Goal: Transaction & Acquisition: Book appointment/travel/reservation

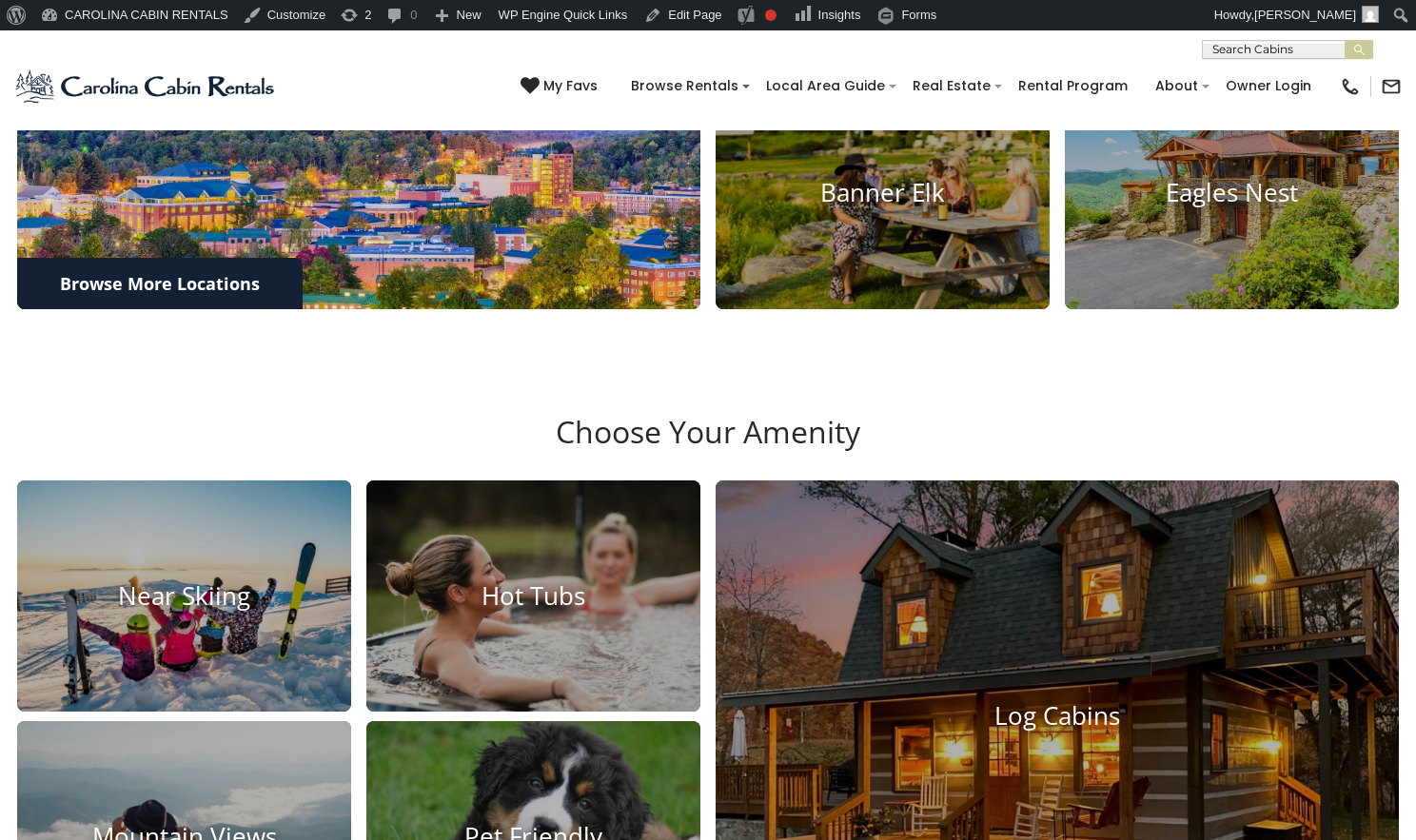
scroll to position [1027, 0]
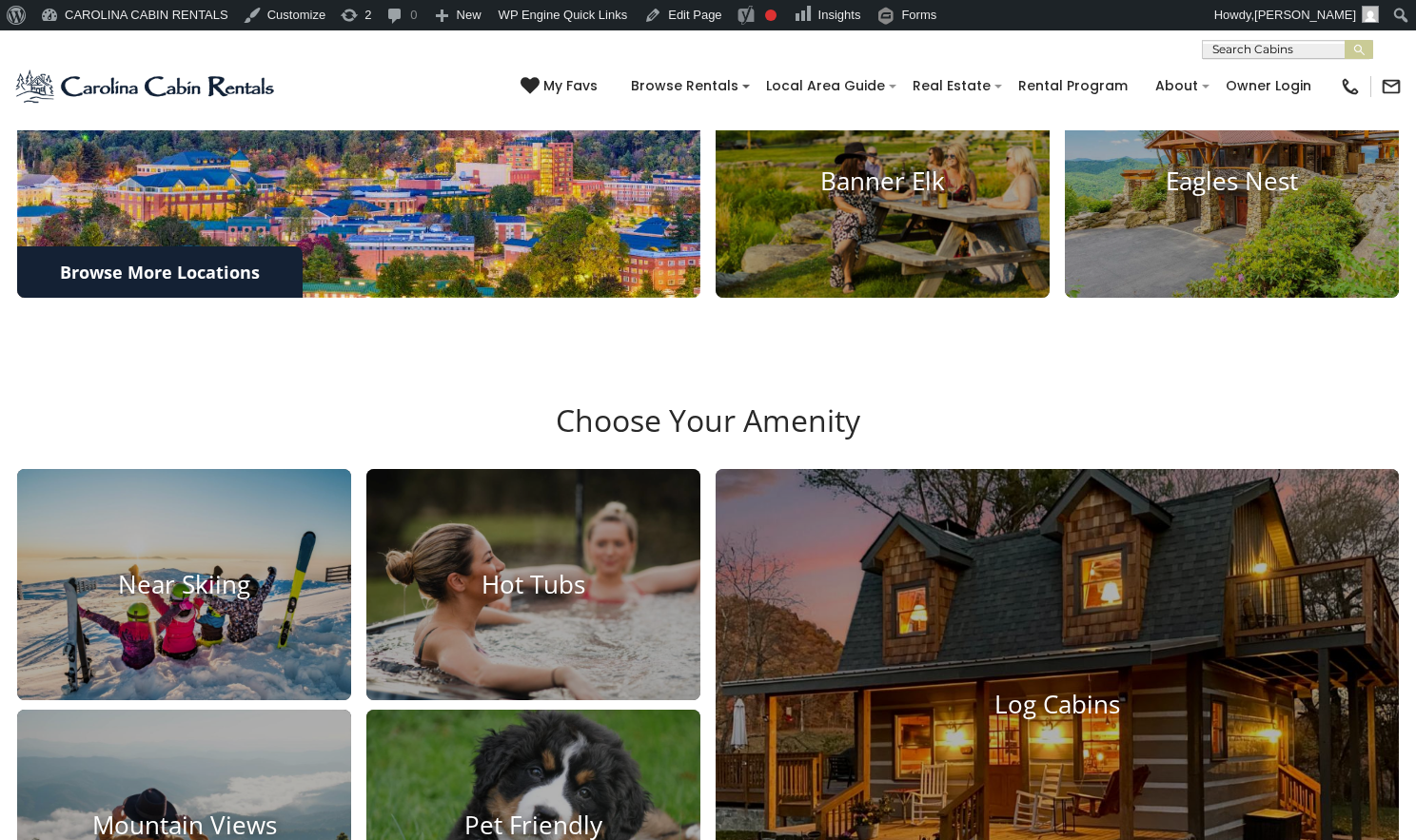
click at [444, 260] on img at bounding box center [359, 62] width 751 height 519
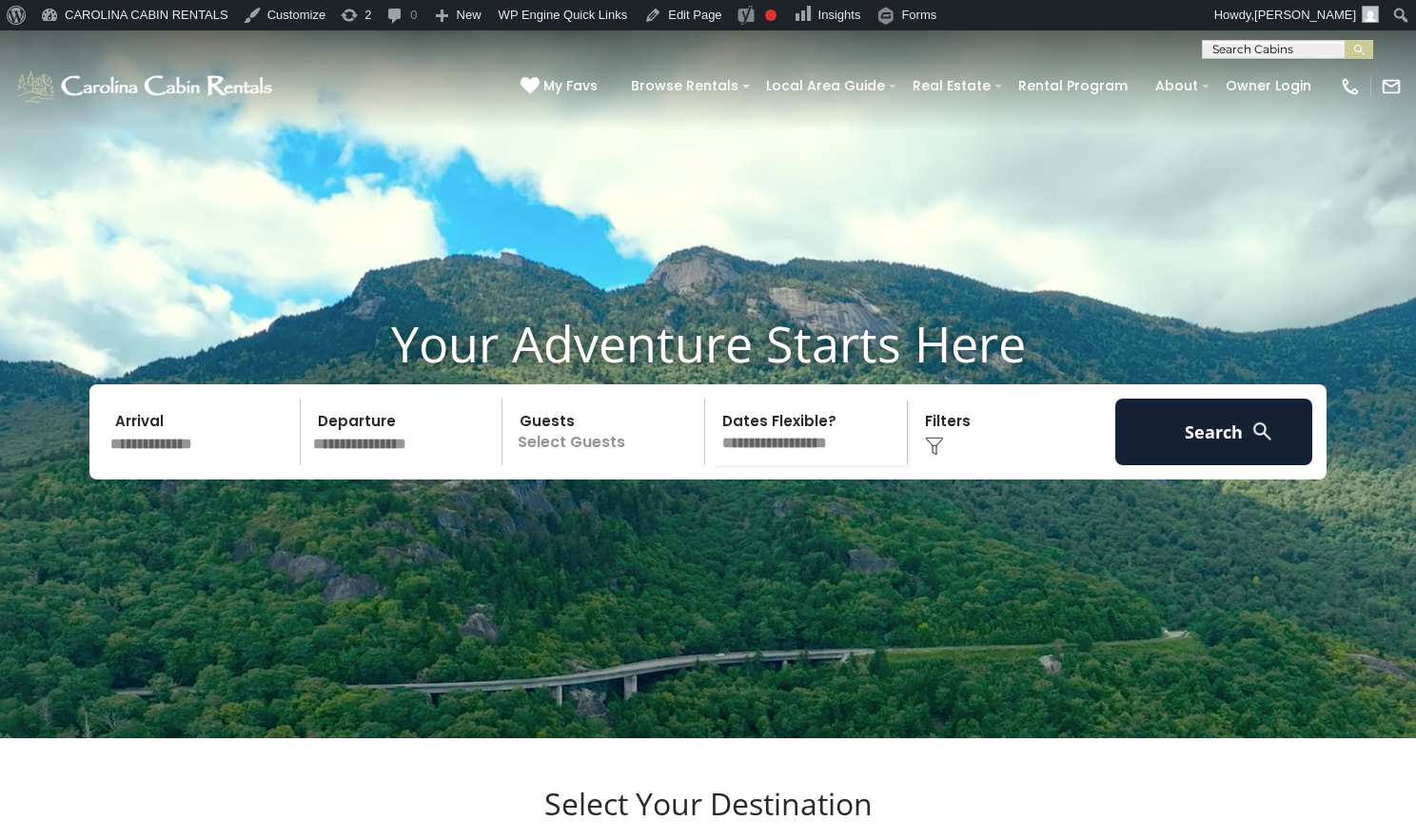
click at [1333, 153] on video at bounding box center [708, 384] width 1416 height 708
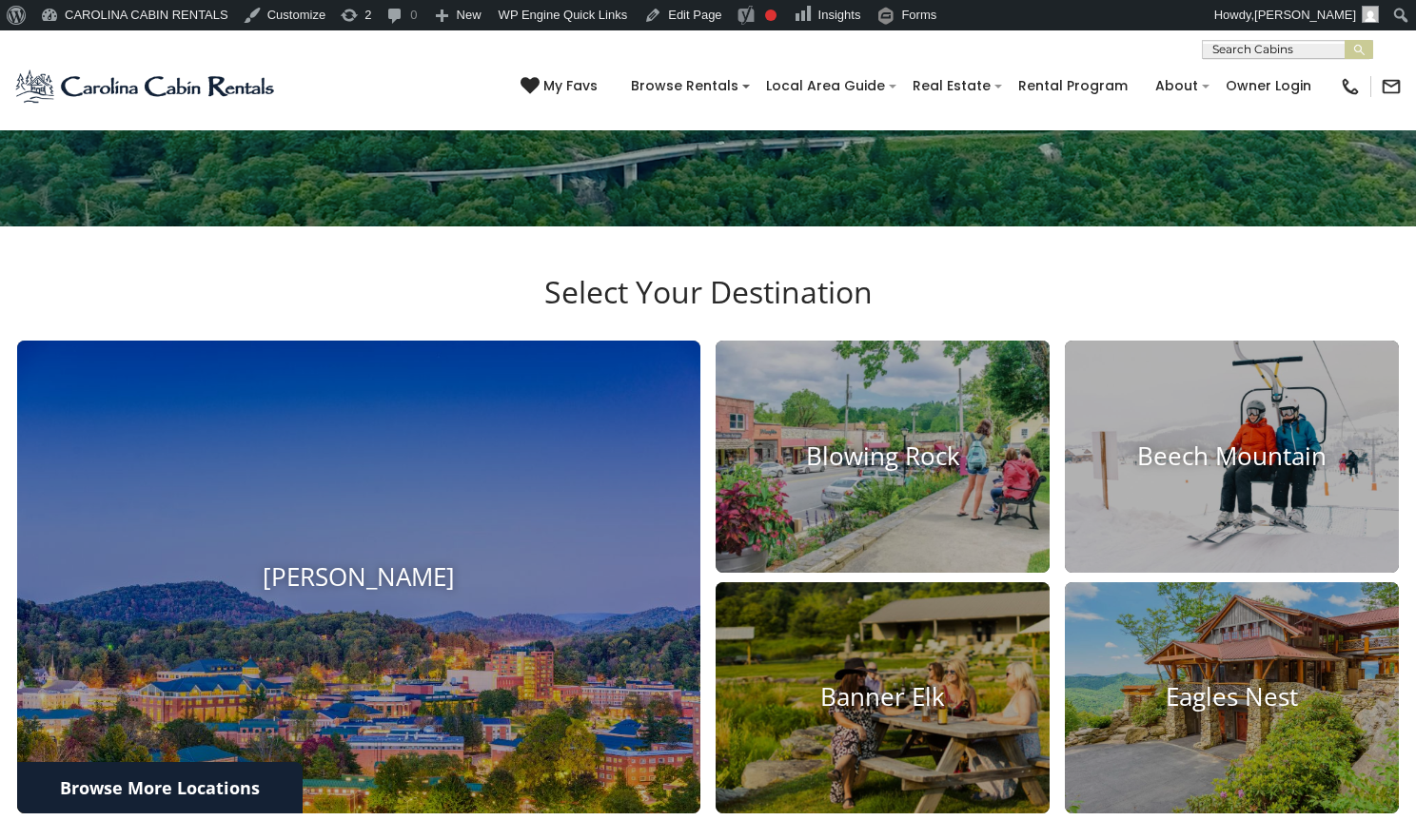
scroll to position [515, 0]
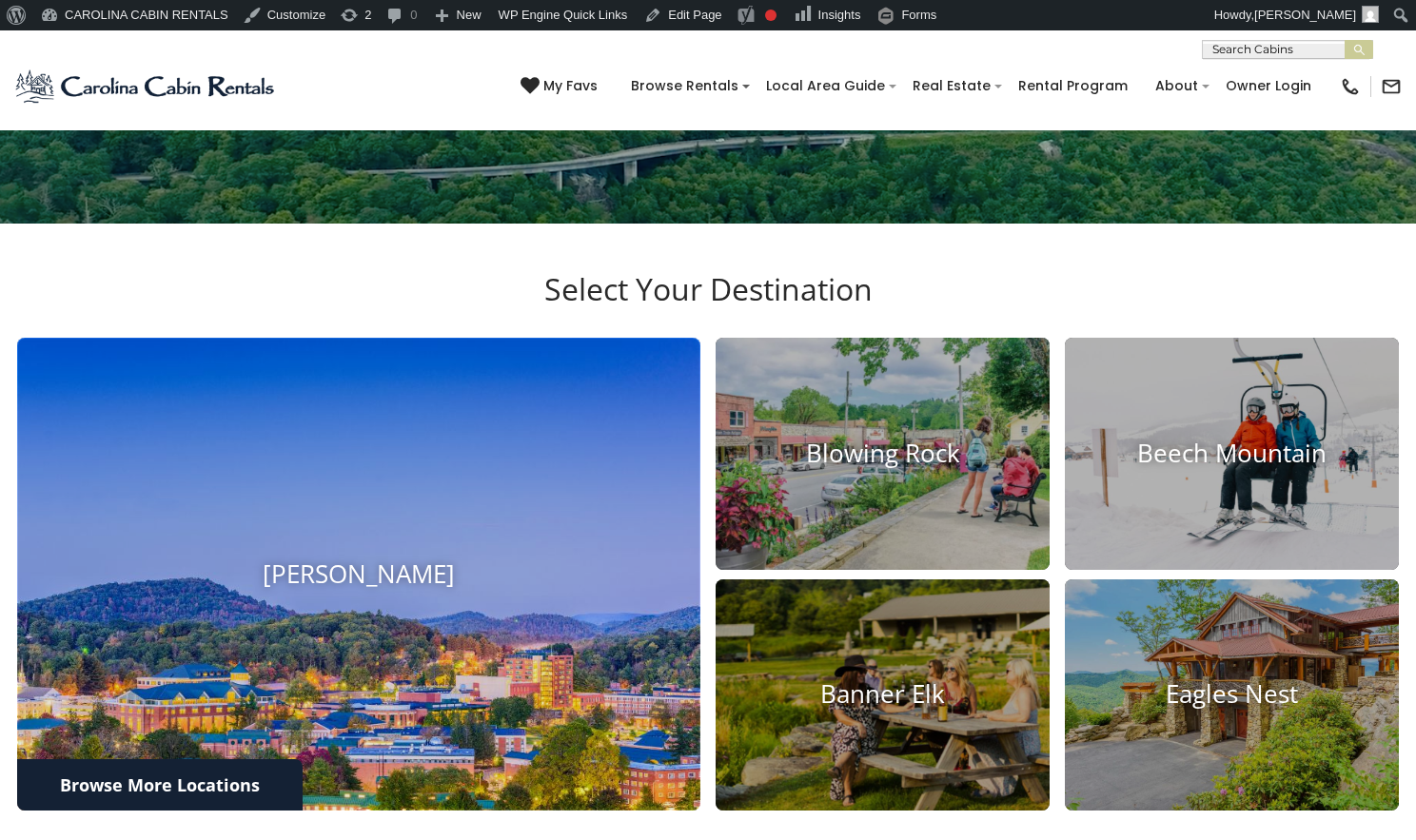
click at [410, 512] on img at bounding box center [359, 574] width 751 height 519
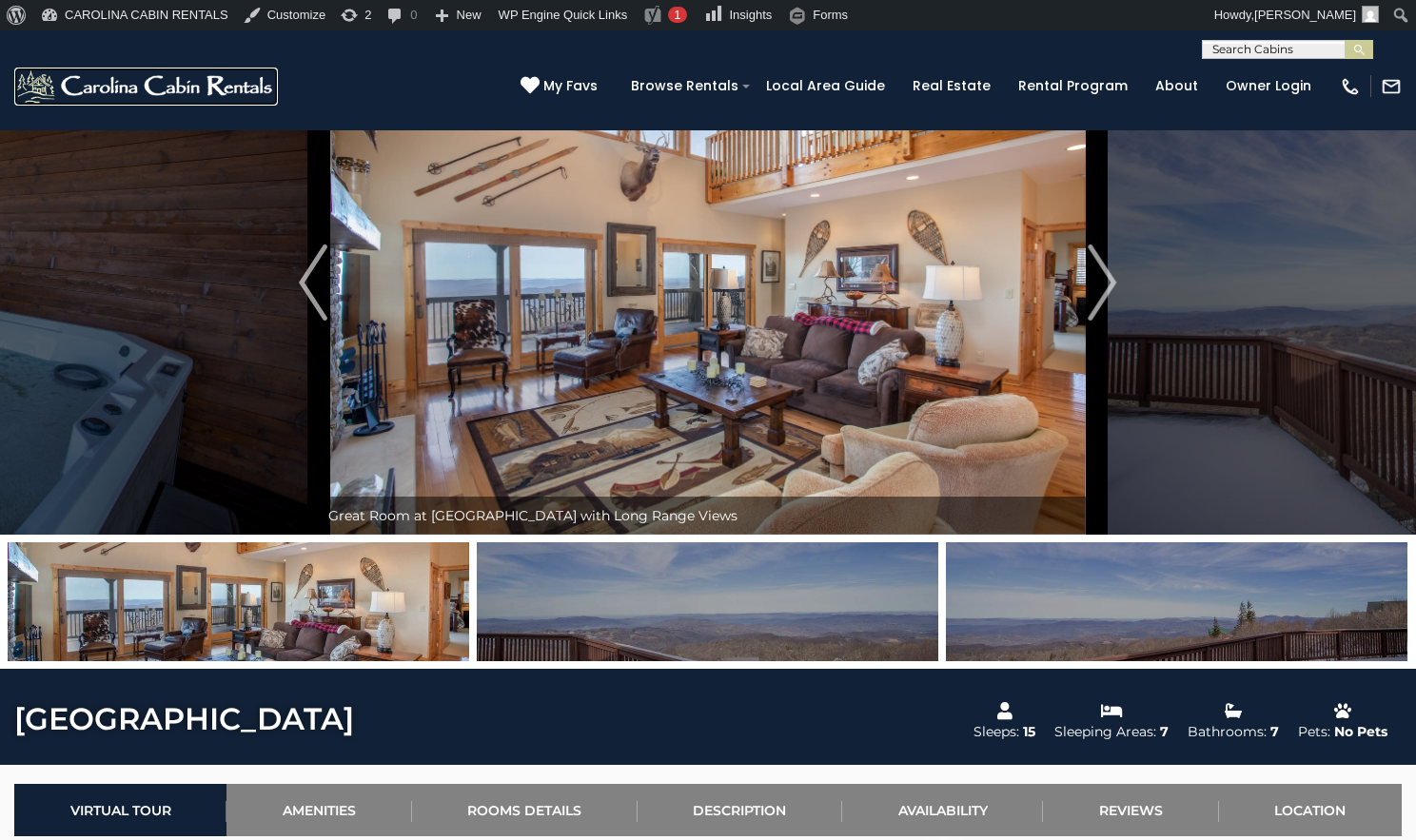
click at [203, 103] on img at bounding box center [146, 86] width 264 height 38
click at [206, 86] on img at bounding box center [146, 86] width 264 height 38
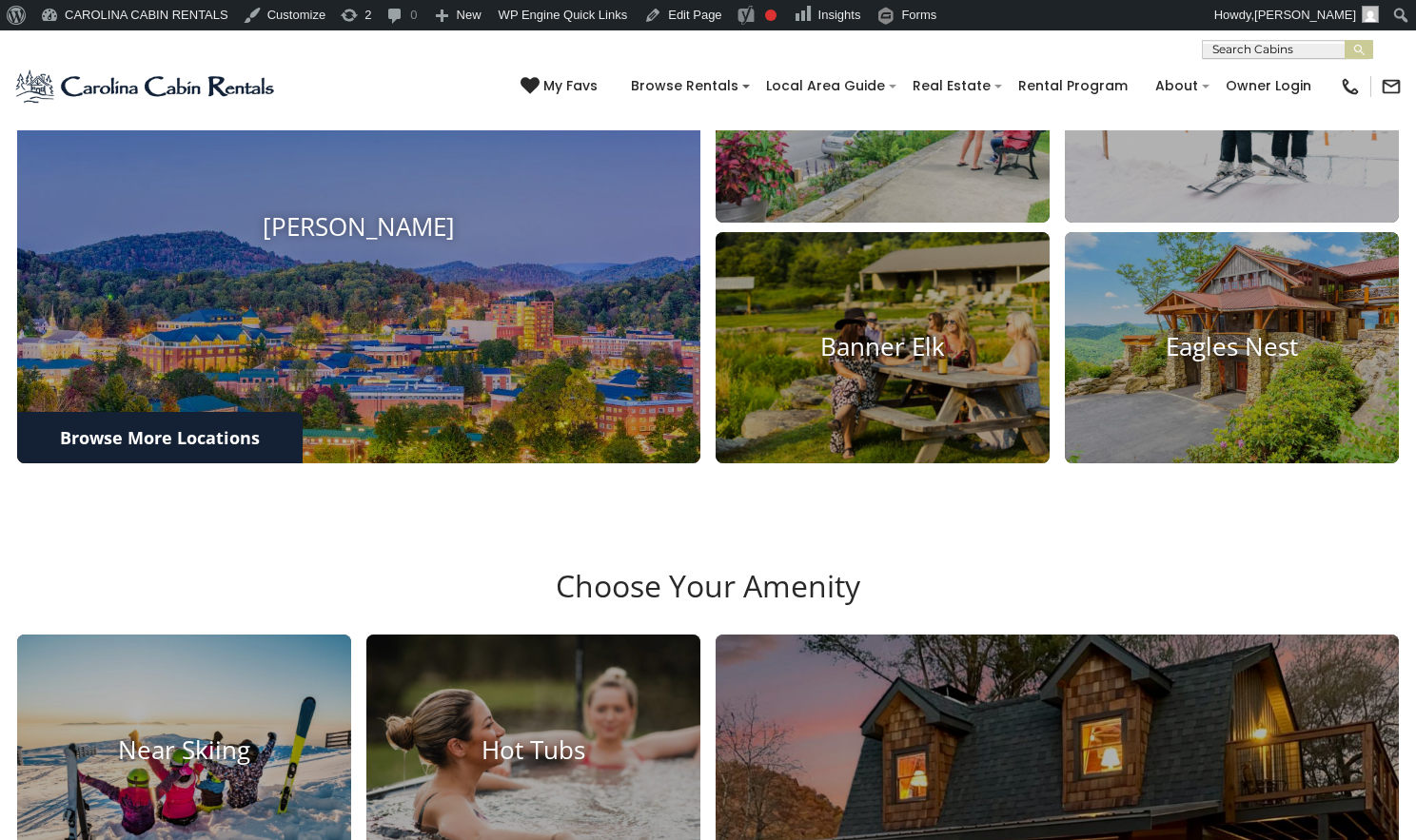
scroll to position [868, 0]
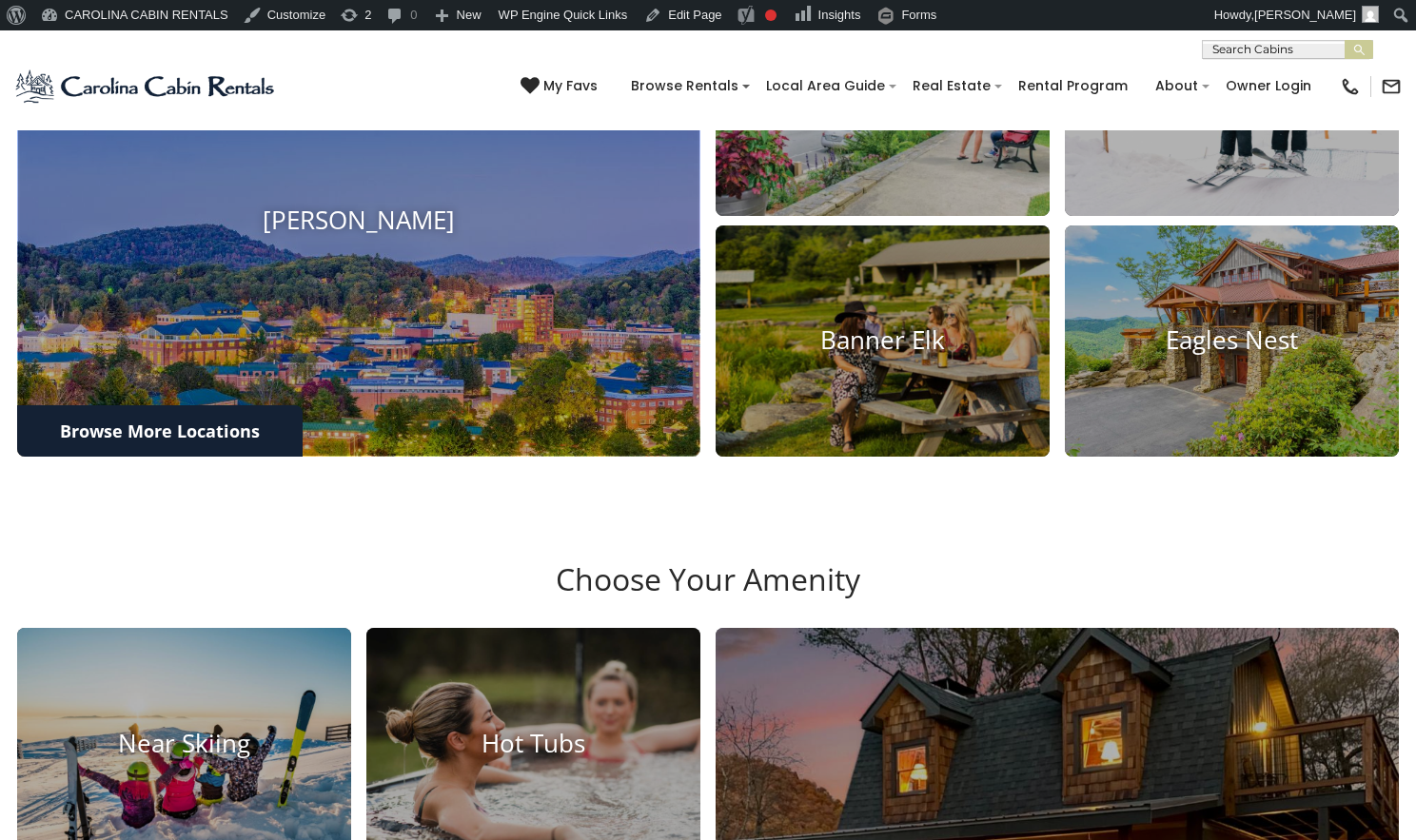
click at [492, 456] on img at bounding box center [358, 220] width 683 height 471
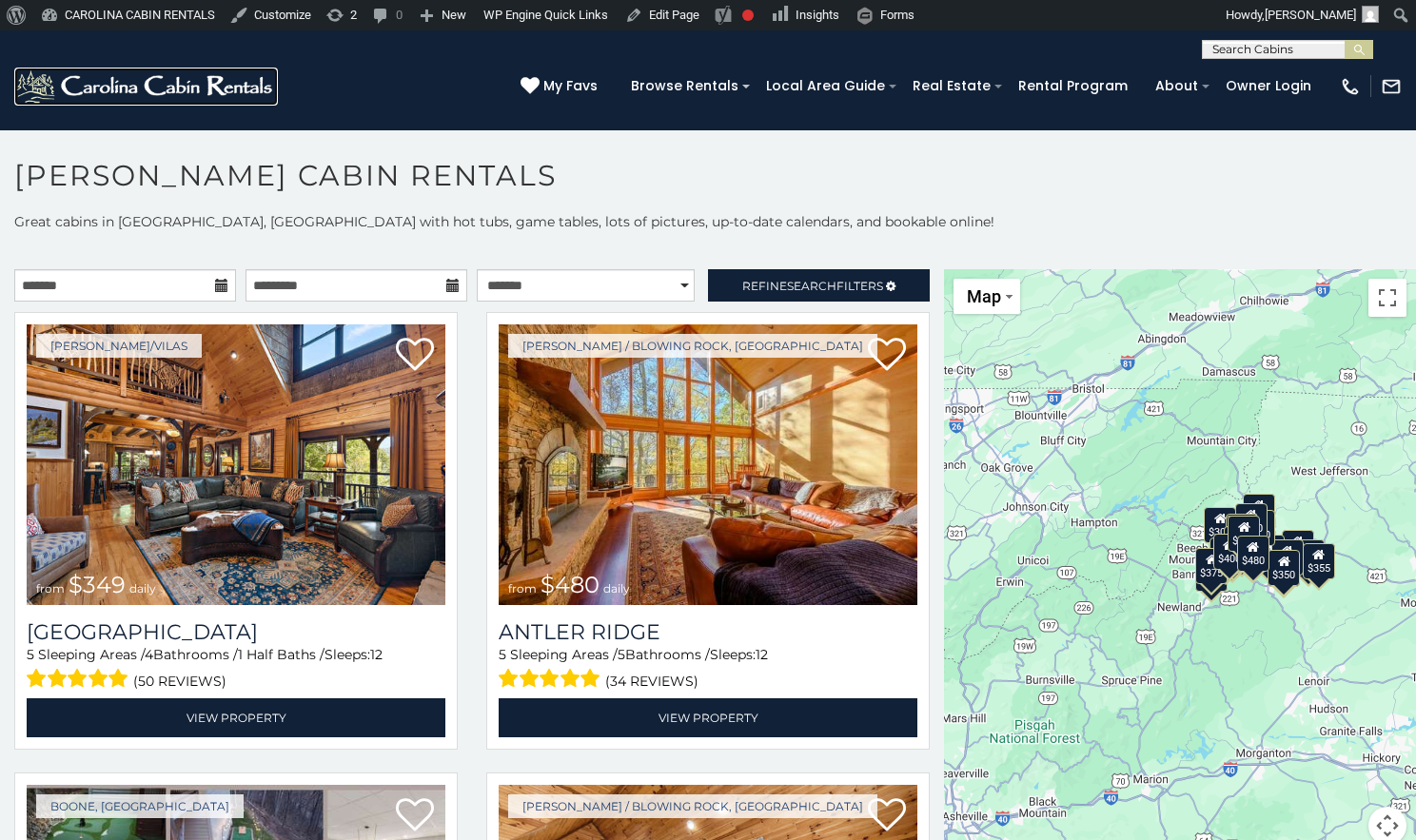
click at [184, 89] on img at bounding box center [146, 86] width 264 height 38
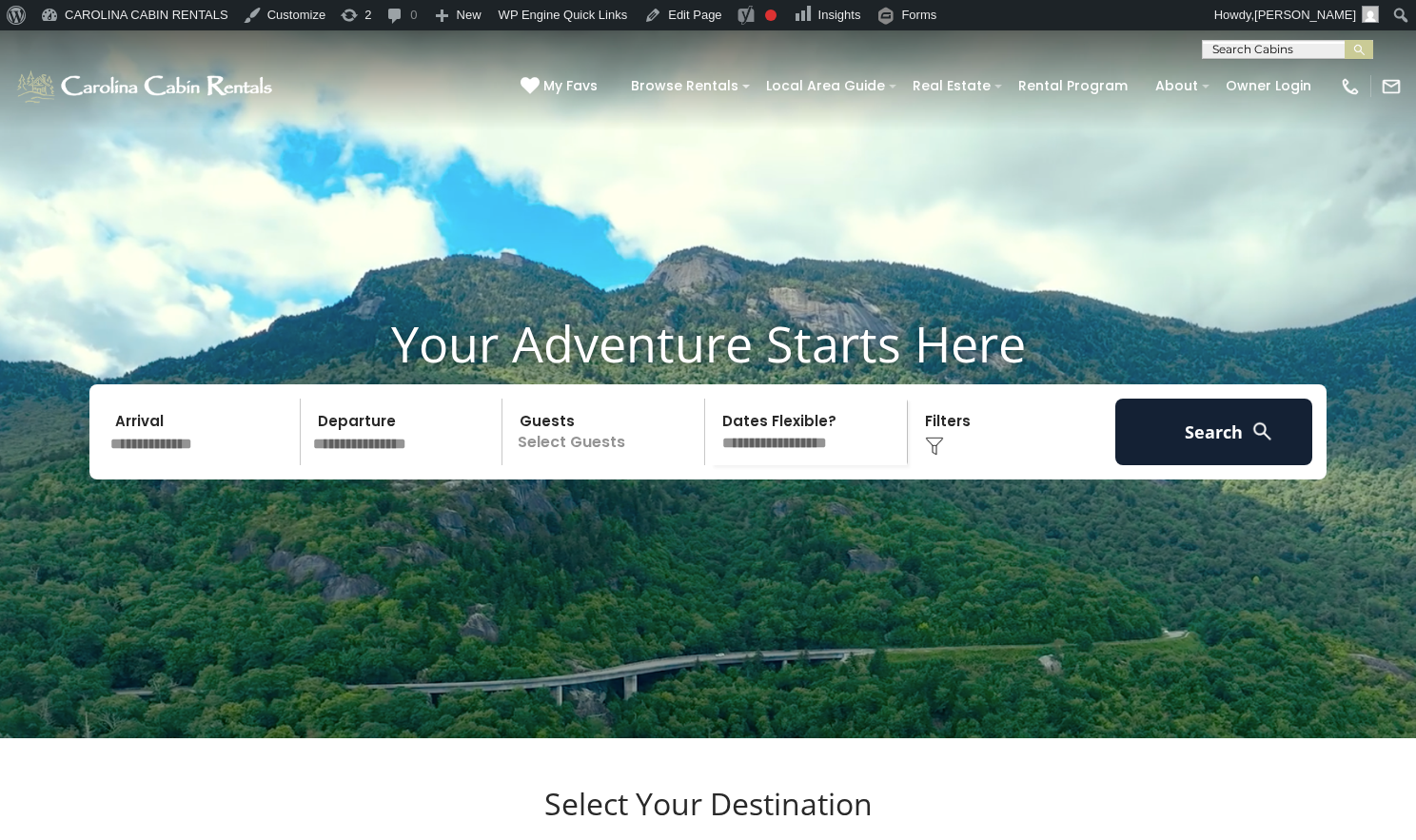
click at [223, 465] on input "text" at bounding box center [202, 432] width 197 height 67
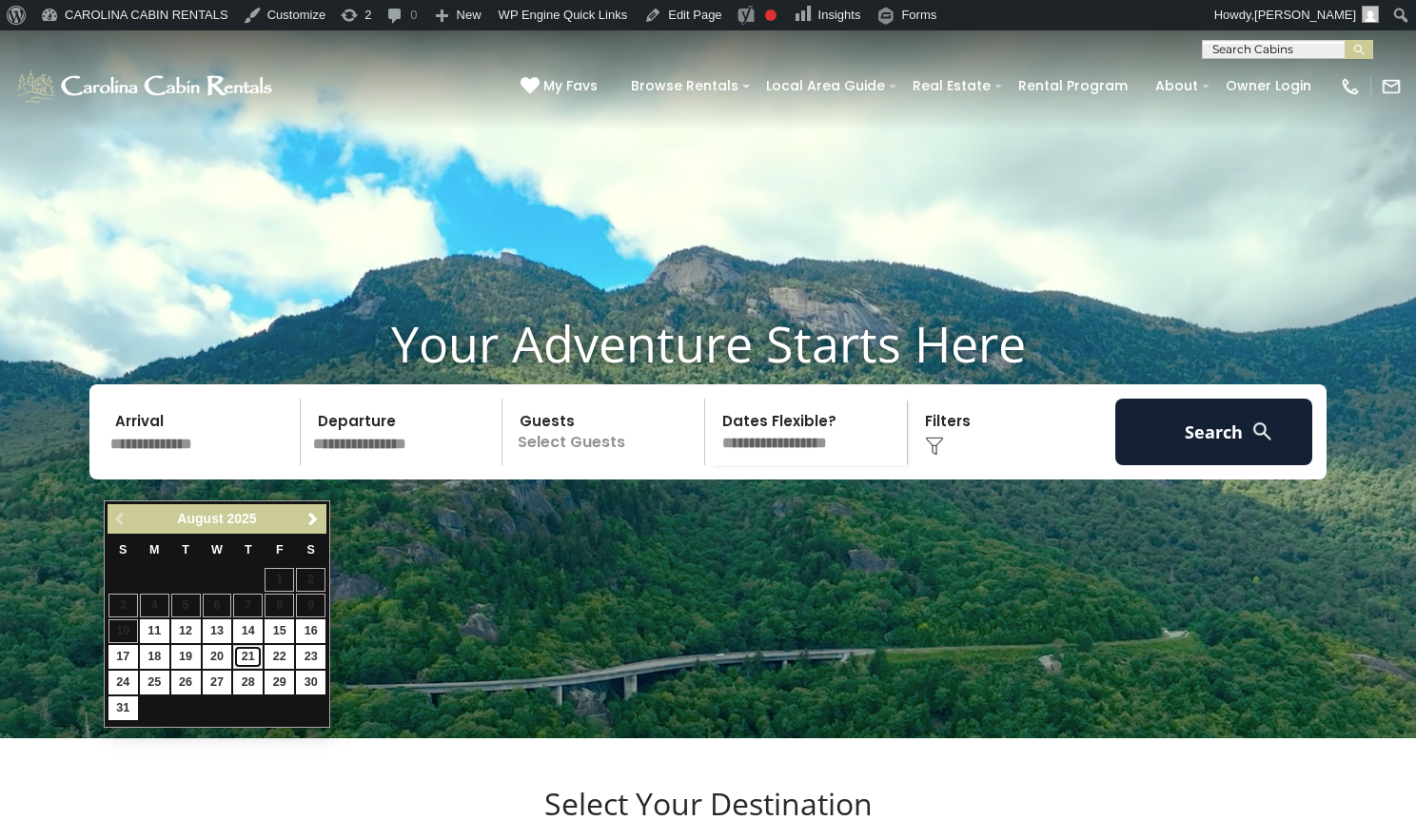
click at [255, 658] on link "21" at bounding box center [248, 657] width 29 height 24
type input "*******"
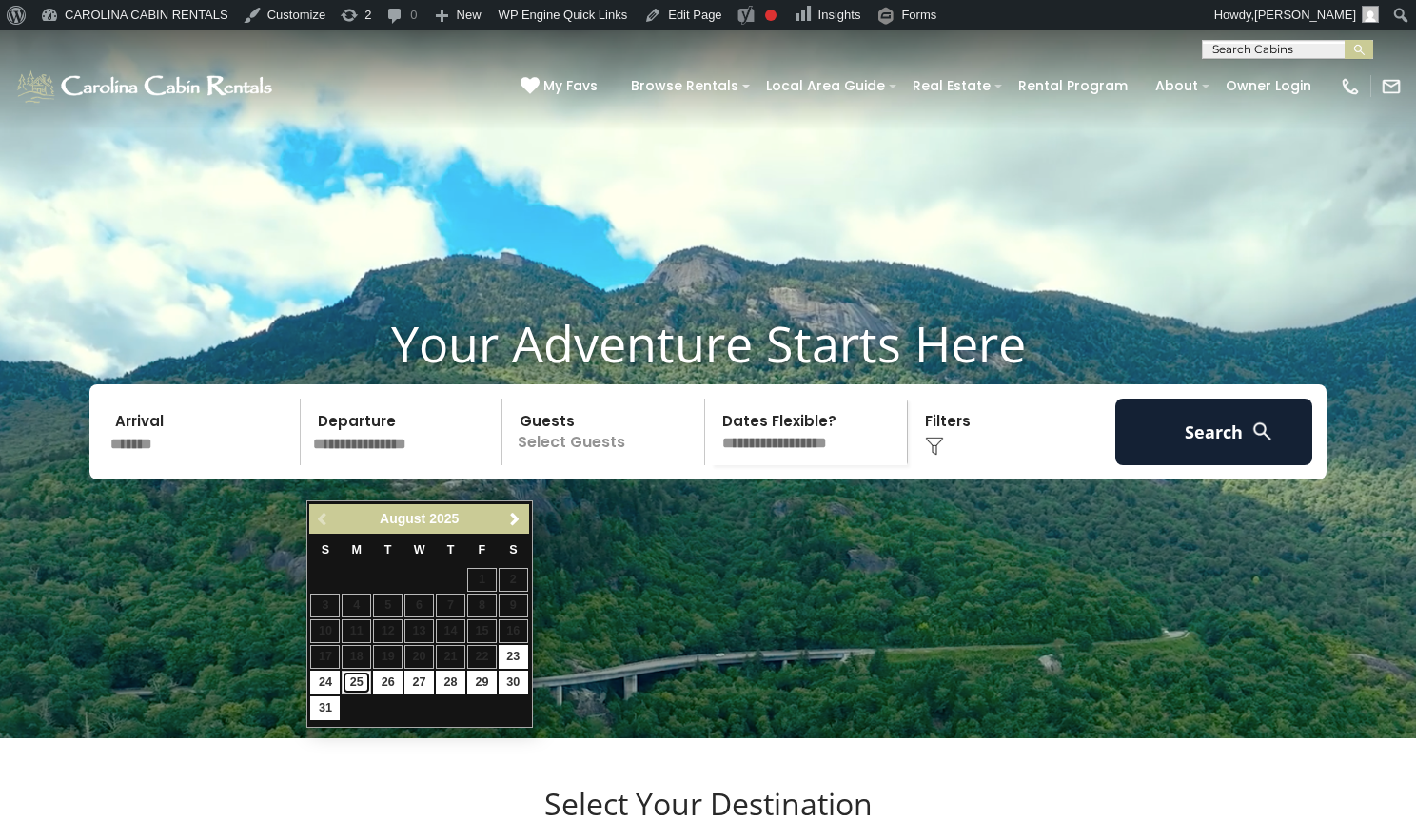
click at [370, 684] on link "25" at bounding box center [356, 682] width 29 height 24
type input "*******"
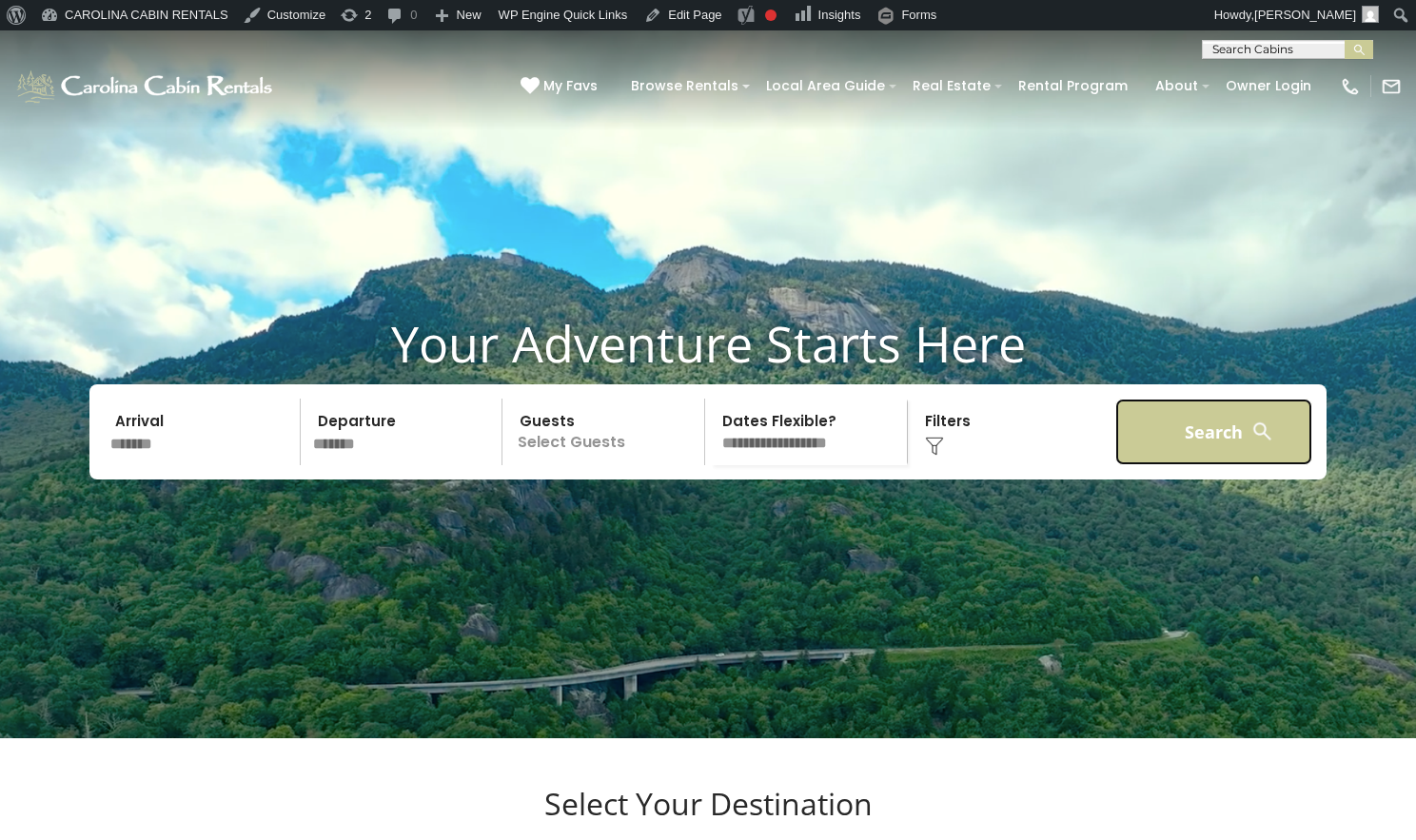
click at [1253, 465] on button "Search" at bounding box center [1213, 432] width 197 height 67
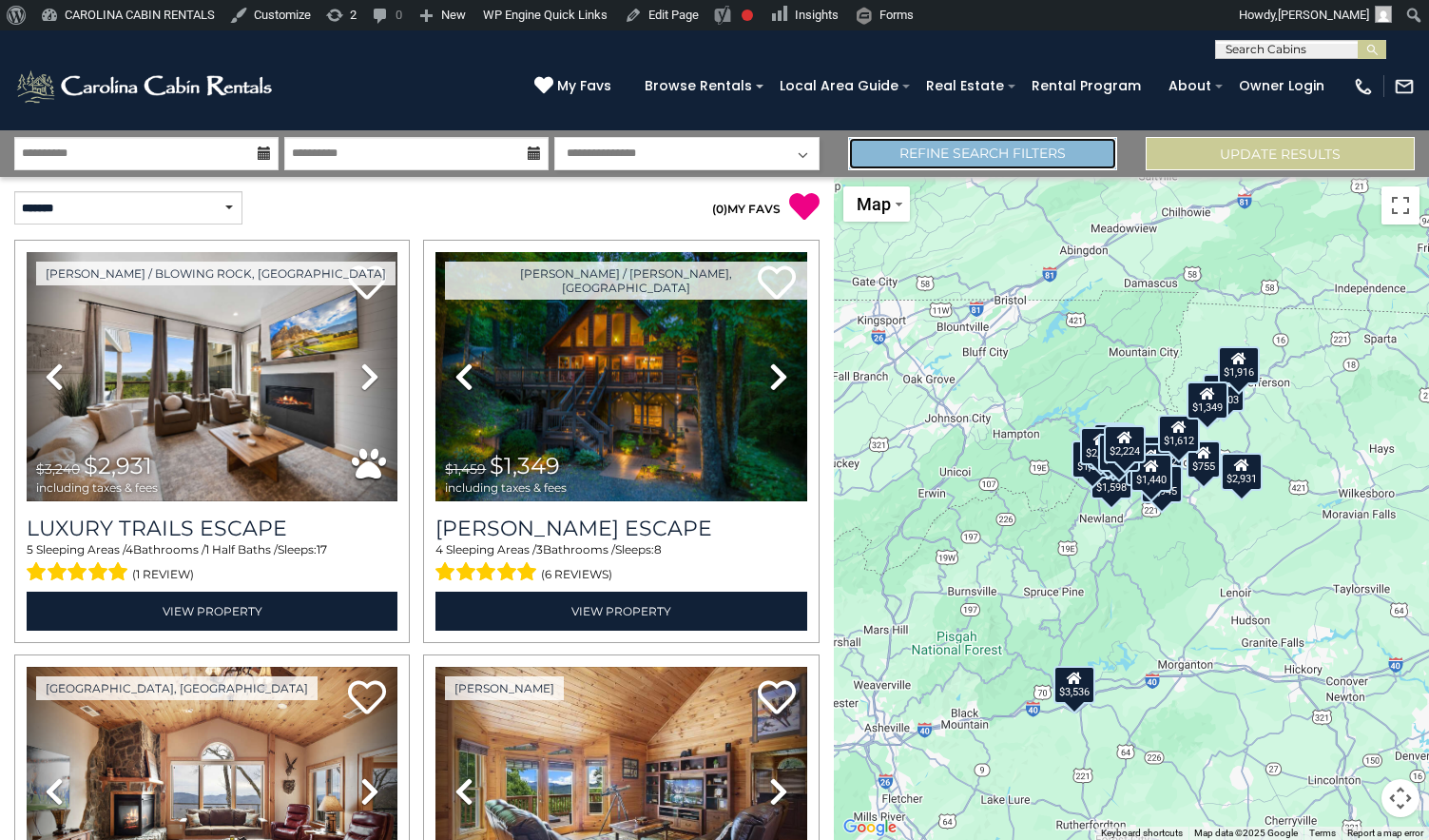
click at [969, 151] on link "Refine Search Filters" at bounding box center [982, 154] width 270 height 33
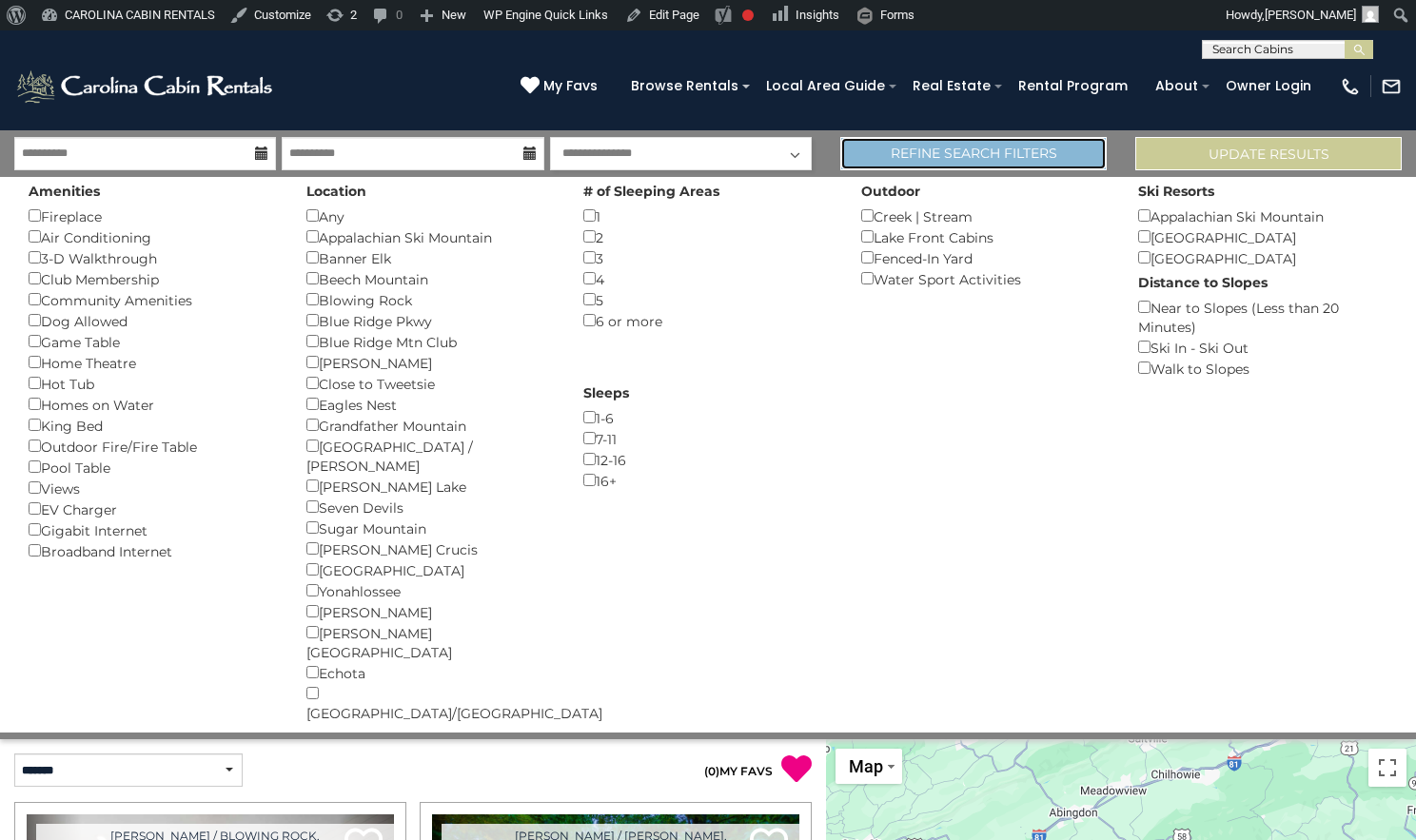
click at [970, 151] on link "Refine Search Filters" at bounding box center [974, 154] width 267 height 33
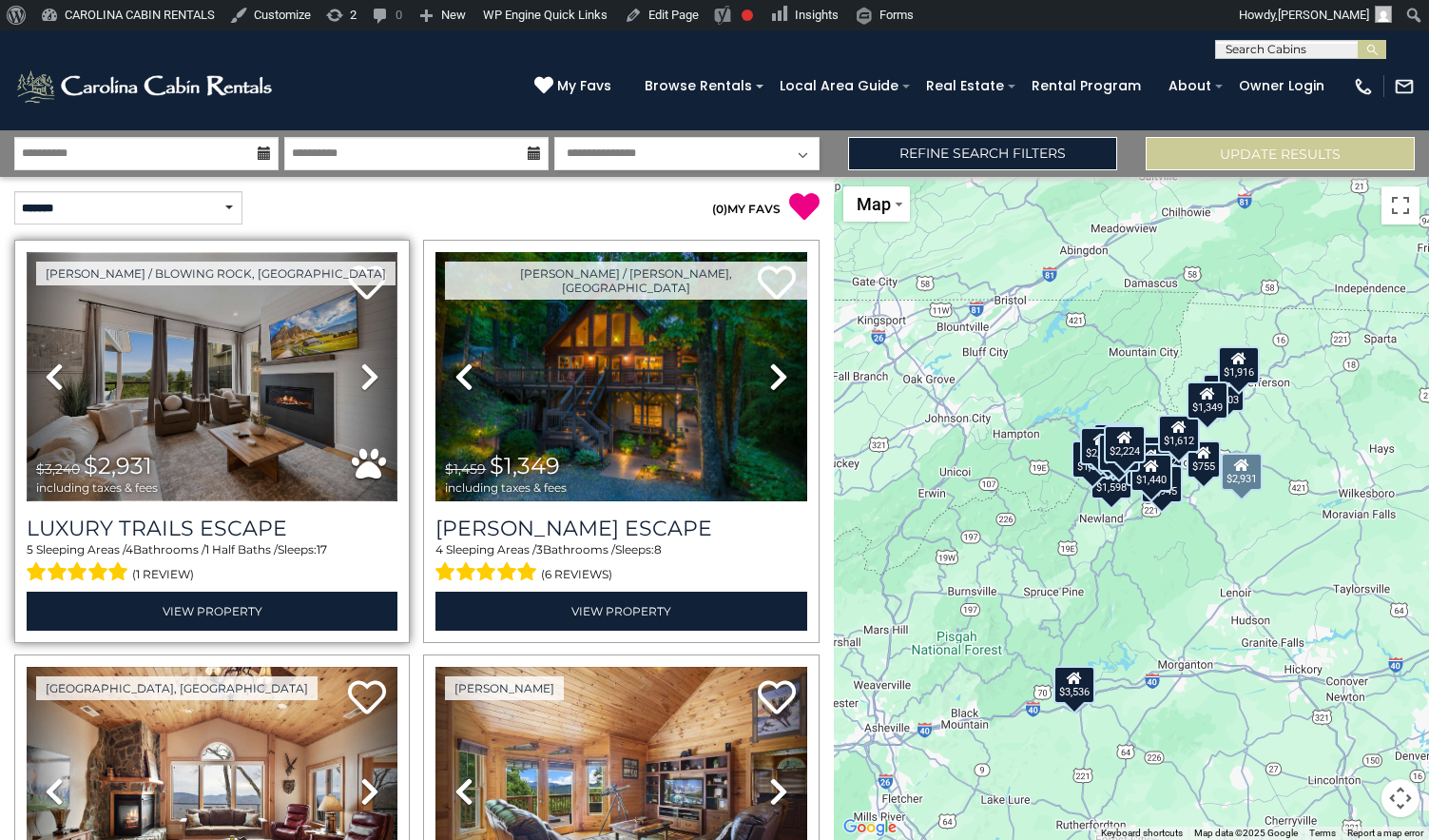
click at [188, 455] on img at bounding box center [212, 376] width 370 height 249
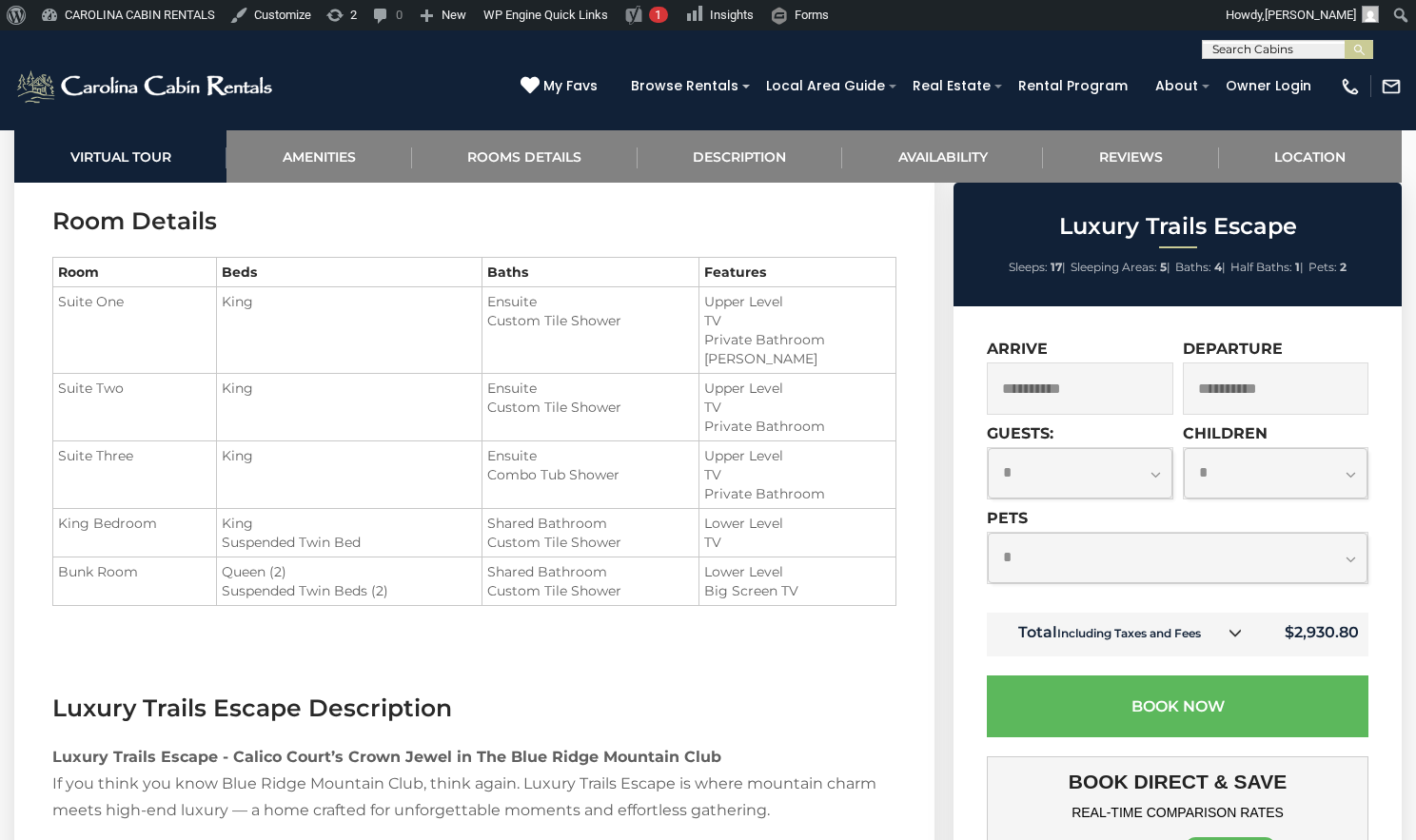
scroll to position [2088, 0]
